Goal: Information Seeking & Learning: Compare options

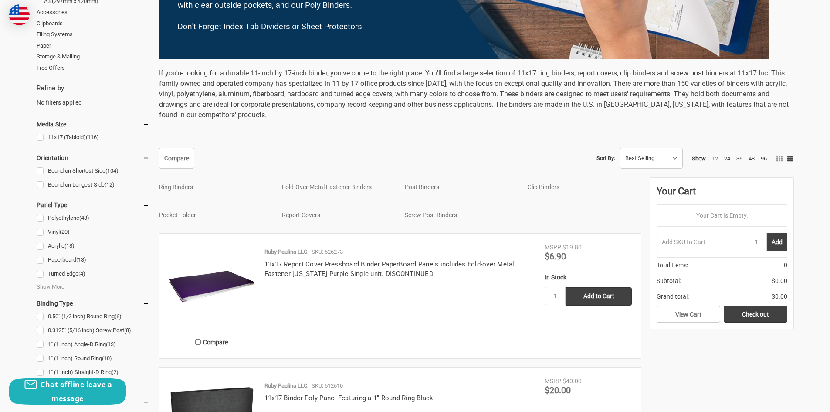
scroll to position [301, 0]
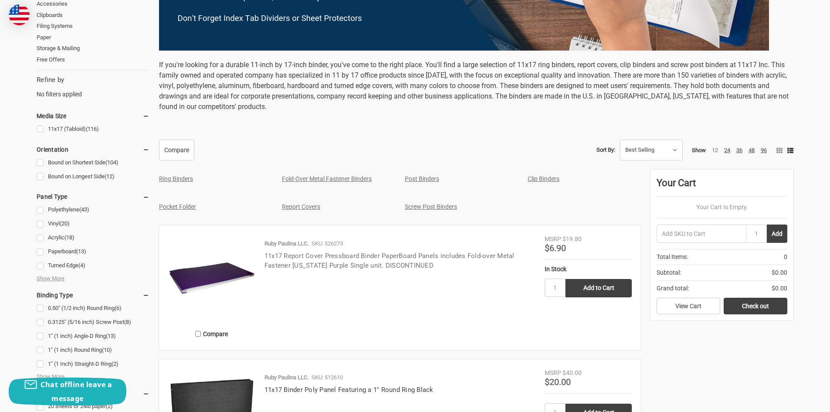
click at [282, 257] on link "11x17 Report Cover Pressboard Binder PaperBoard Panels includes Fold-over Metal…" at bounding box center [389, 261] width 250 height 18
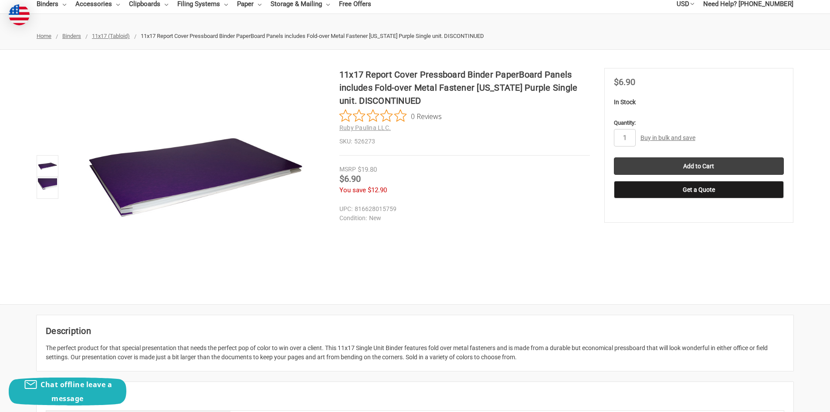
scroll to position [131, 0]
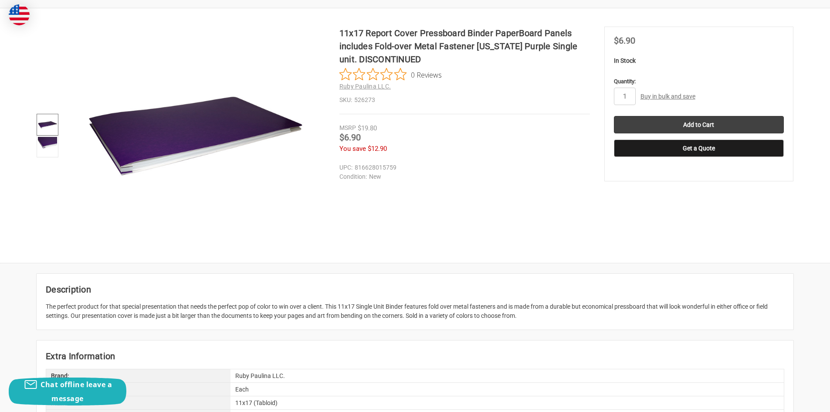
click at [45, 122] on img at bounding box center [47, 124] width 19 height 19
click at [46, 135] on link at bounding box center [48, 146] width 22 height 22
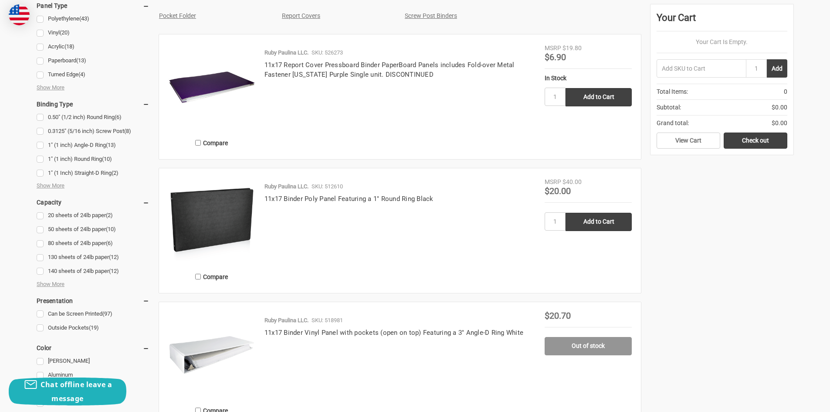
scroll to position [523, 0]
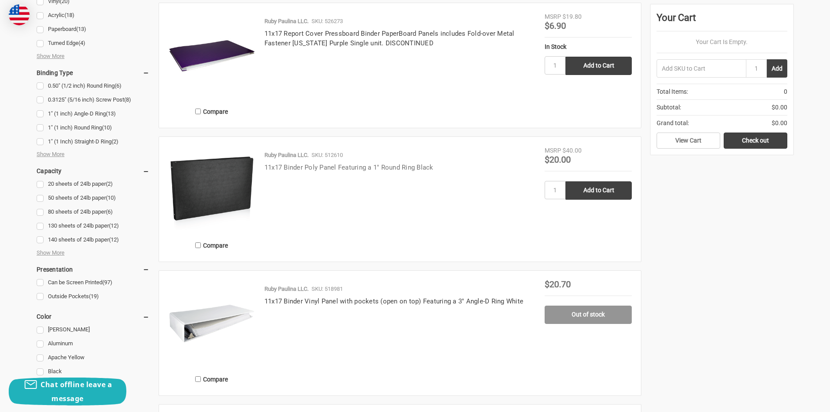
click at [270, 167] on link "11x17 Binder Poly Panel Featuring a 1" Round Ring Black" at bounding box center [348, 167] width 169 height 8
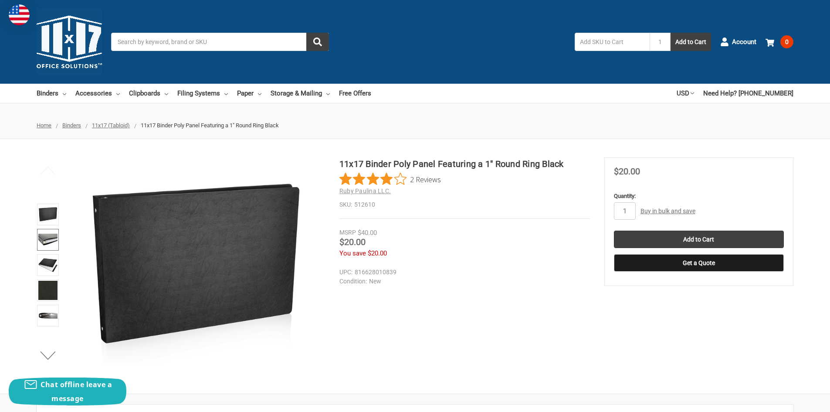
click at [43, 235] on img at bounding box center [47, 239] width 19 height 19
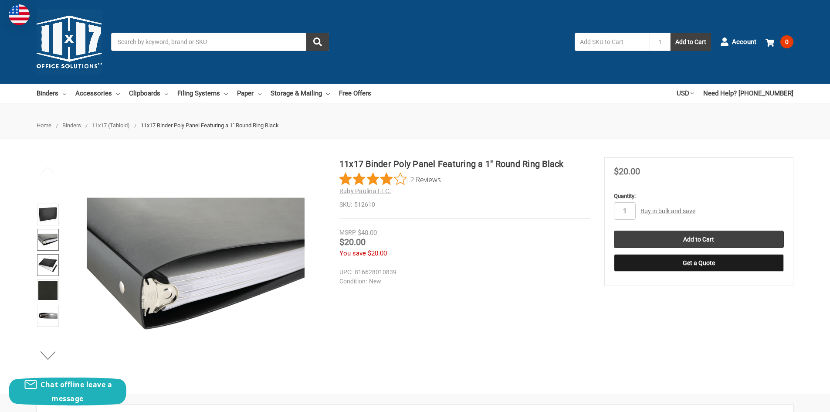
click at [47, 265] on img at bounding box center [47, 264] width 19 height 19
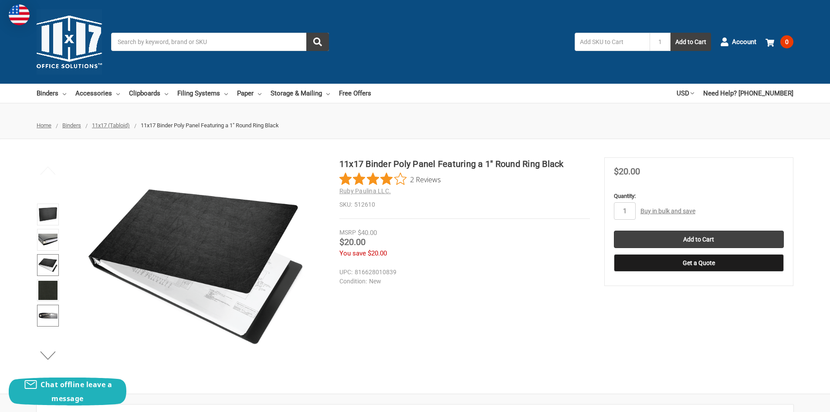
click at [47, 318] on img at bounding box center [47, 315] width 19 height 19
